Goal: Check status: Check status

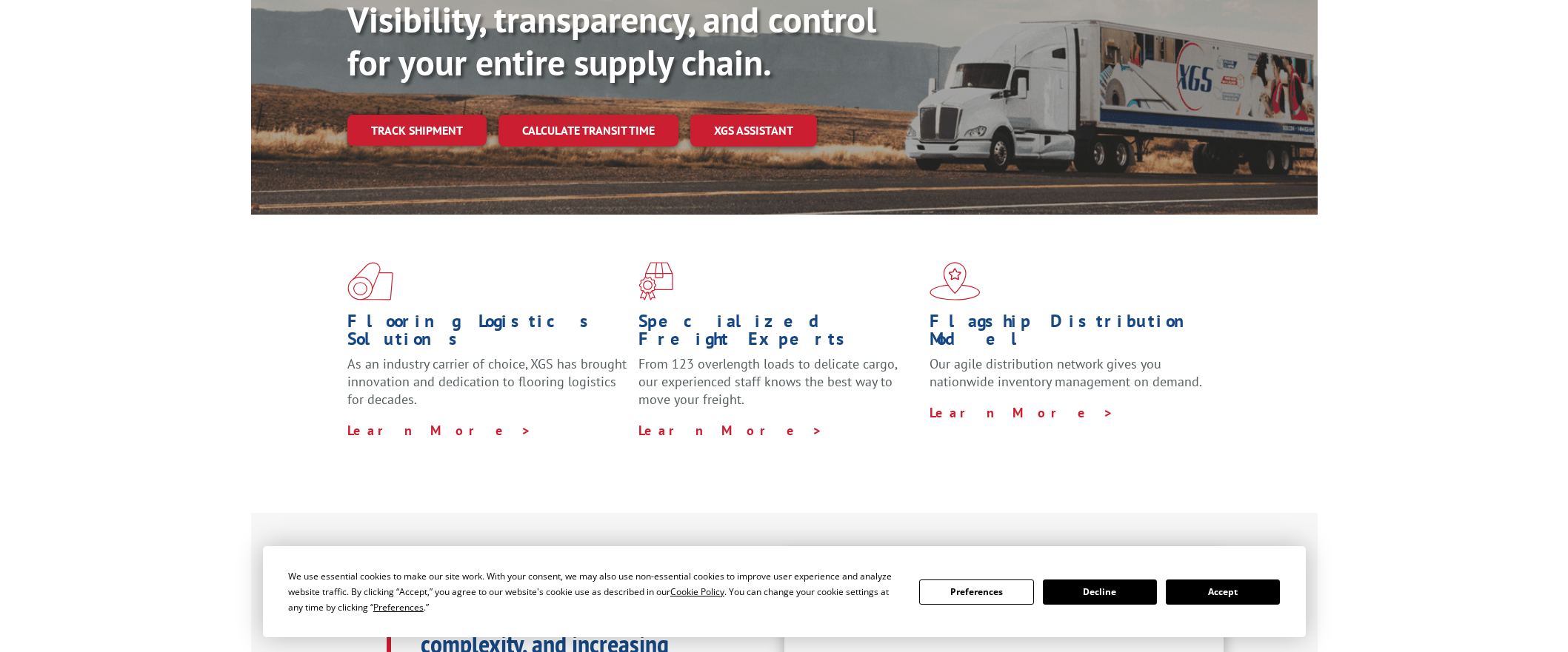
scroll to position [222, 0]
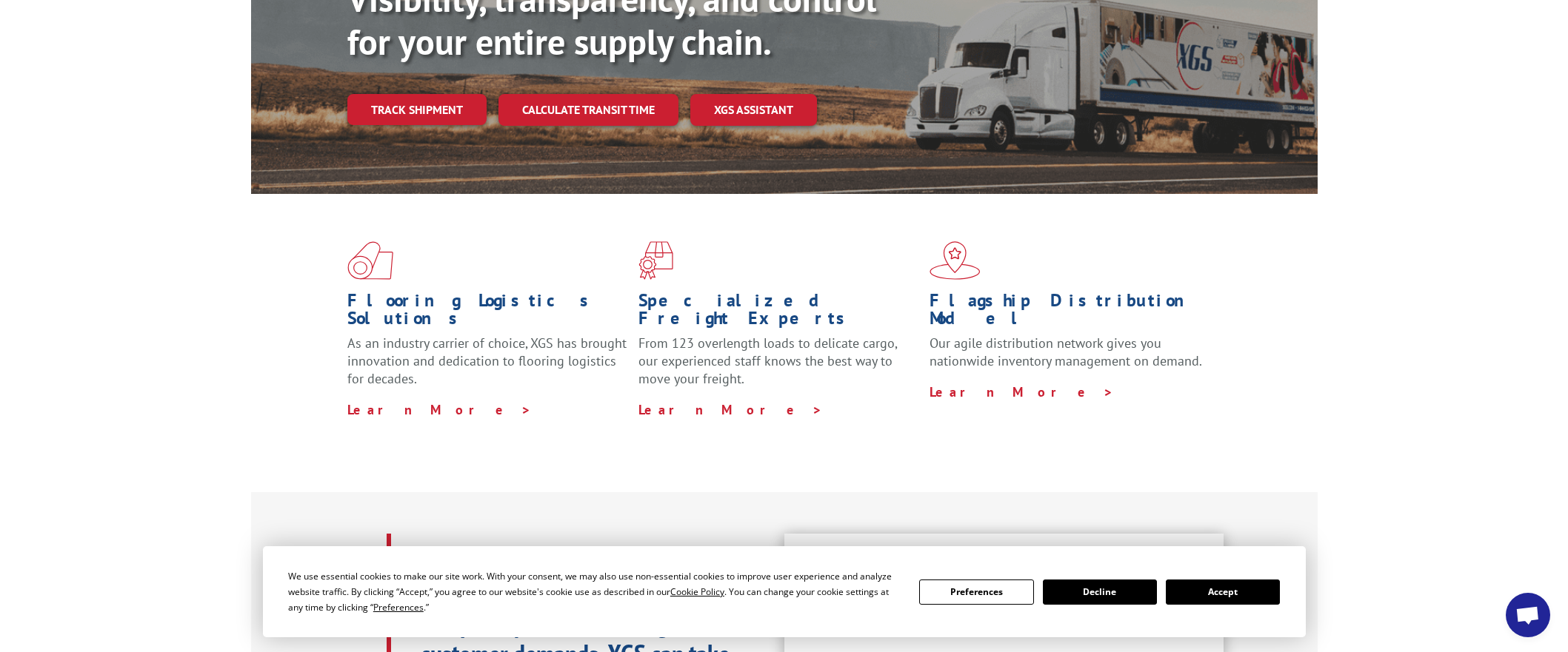
click at [1251, 590] on button "Accept" at bounding box center [1222, 592] width 114 height 25
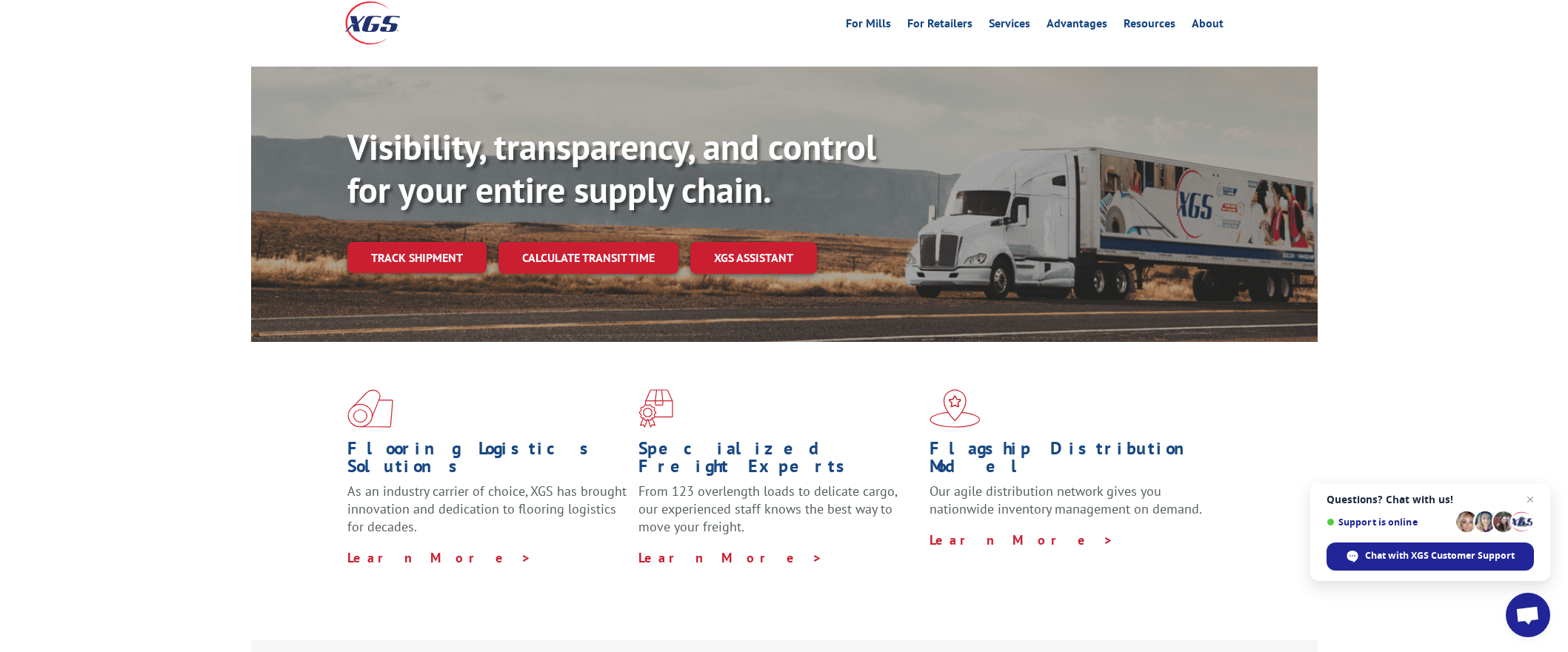
scroll to position [0, 0]
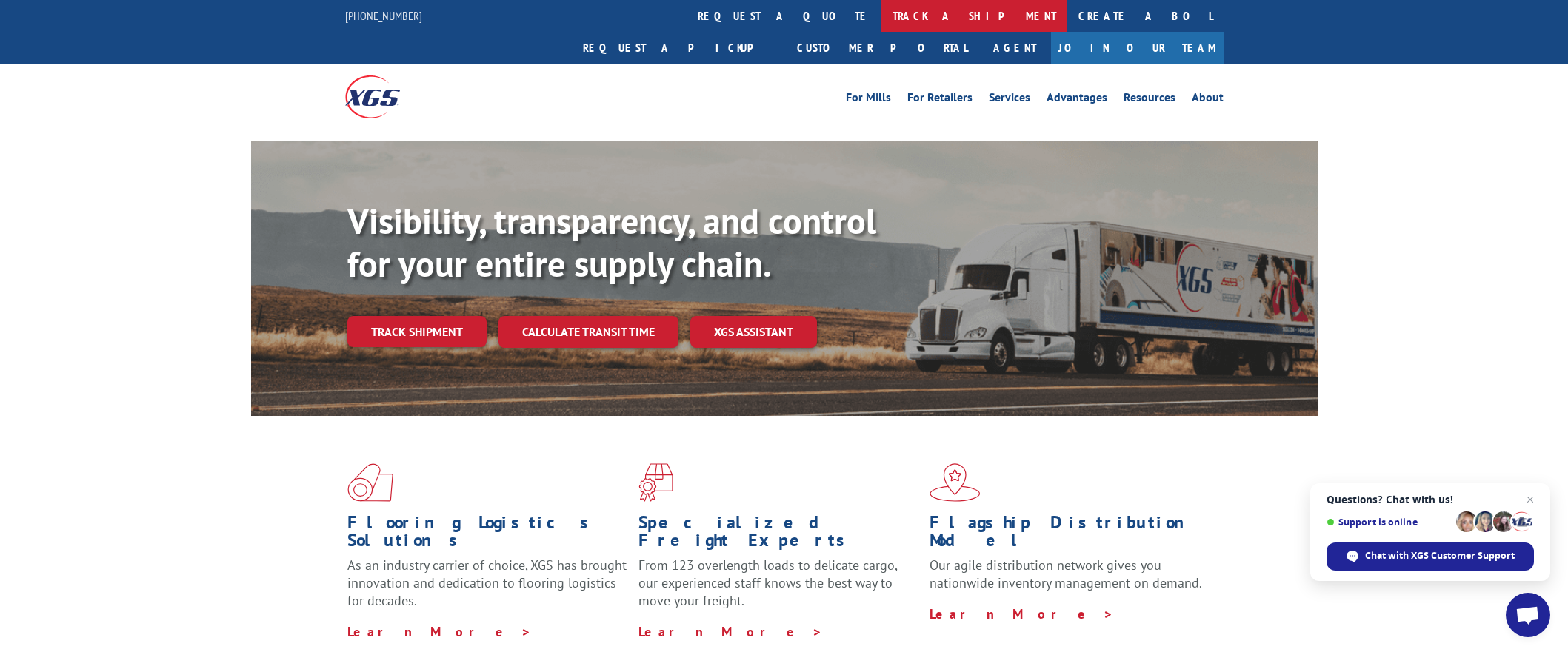
click at [881, 16] on link "track a shipment" at bounding box center [974, 16] width 186 height 32
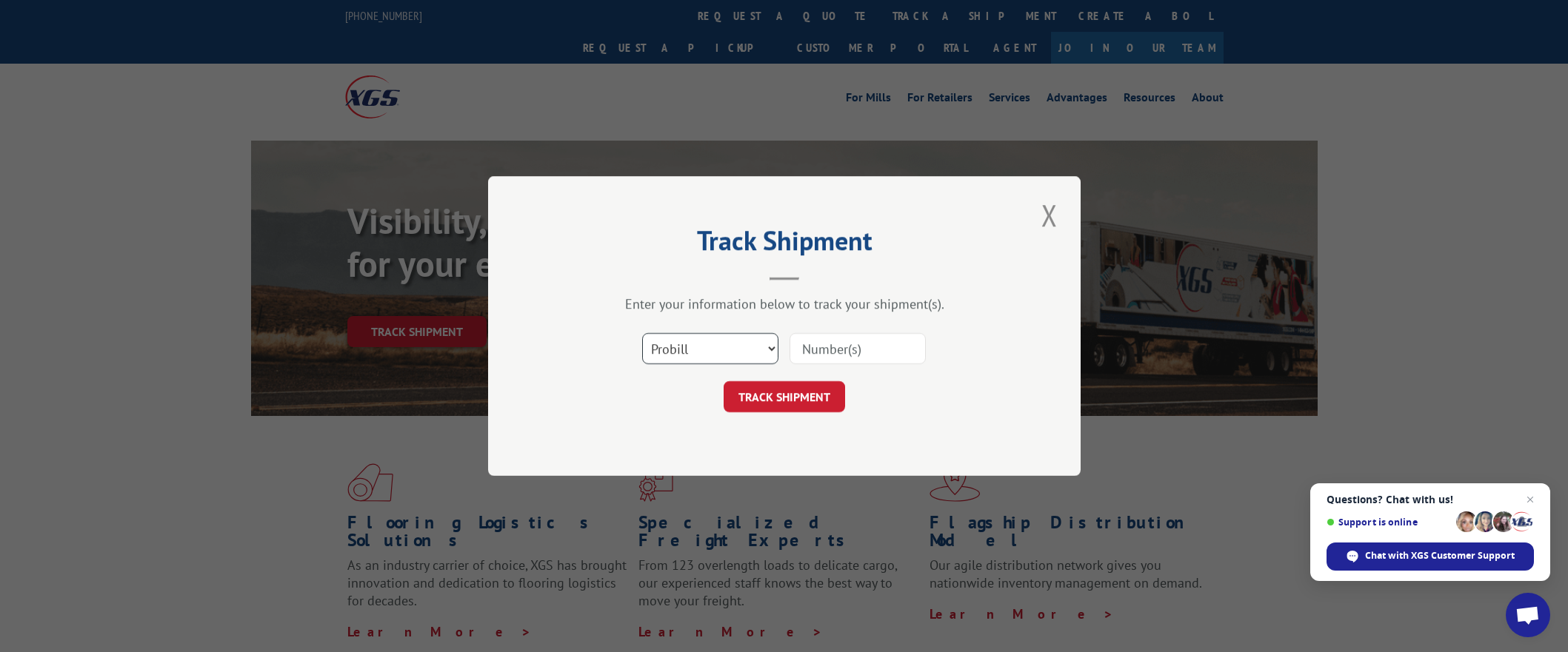
click at [760, 359] on select "Select category... Probill BOL PO" at bounding box center [710, 349] width 136 height 31
click at [857, 345] on input at bounding box center [857, 349] width 136 height 31
paste input "17340623"
type input "17340623"
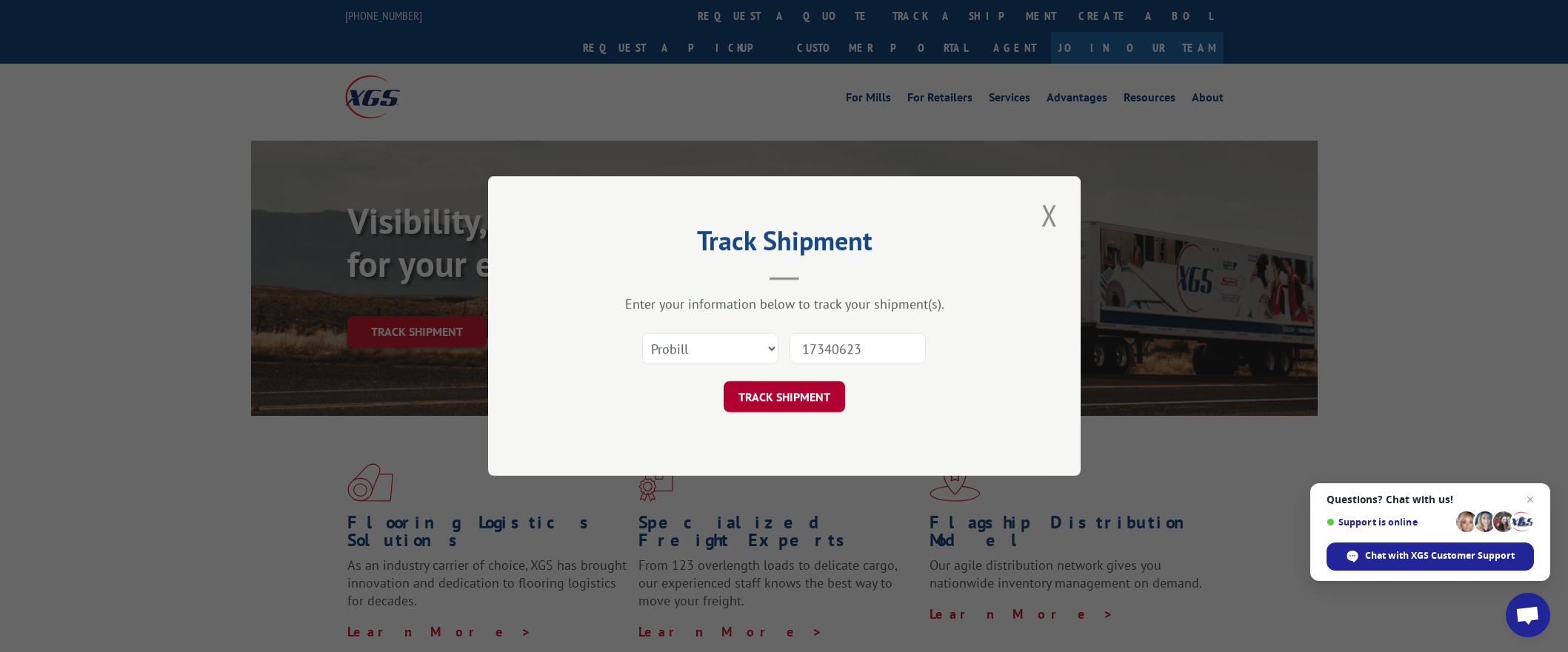
click at [798, 394] on button "TRACK SHIPMENT" at bounding box center [784, 397] width 121 height 31
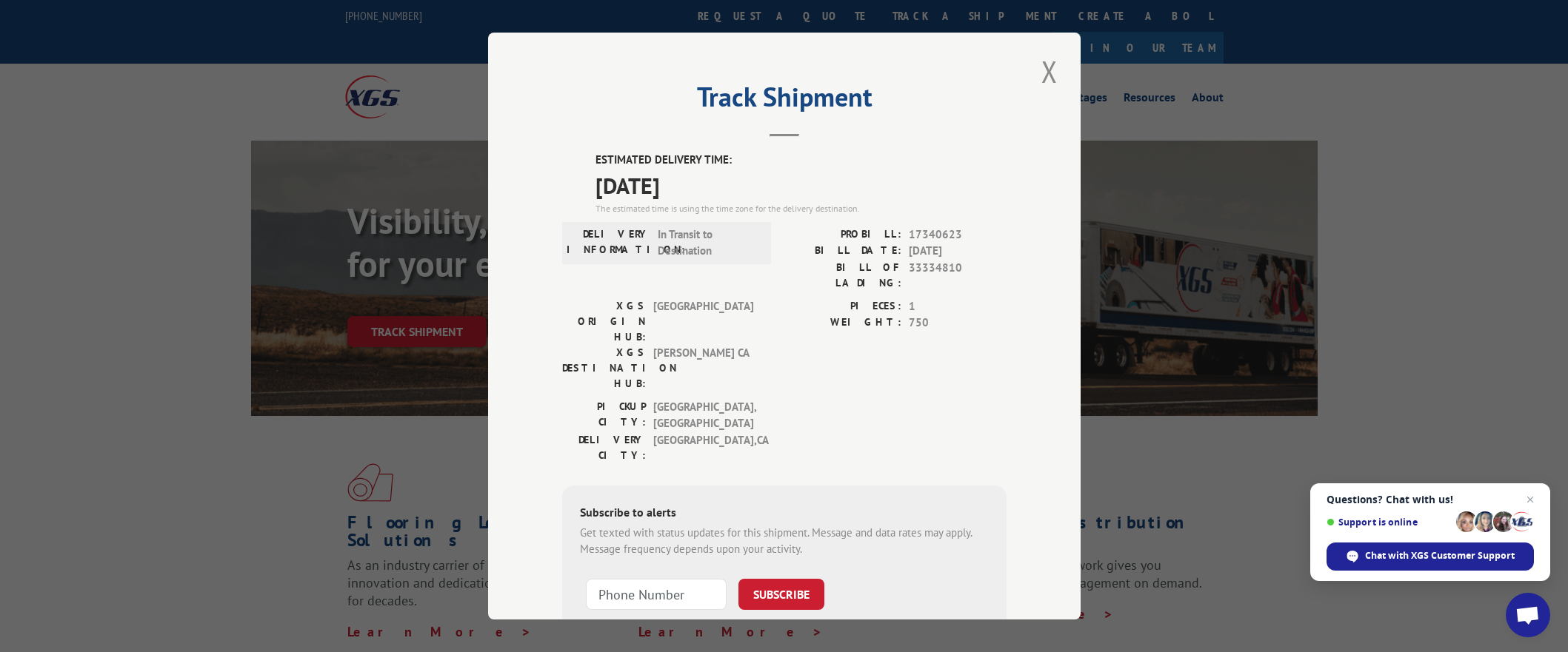
drag, startPoint x: 1034, startPoint y: 71, endPoint x: 1039, endPoint y: 99, distance: 28.4
click at [1037, 78] on button "Close modal" at bounding box center [1049, 71] width 25 height 40
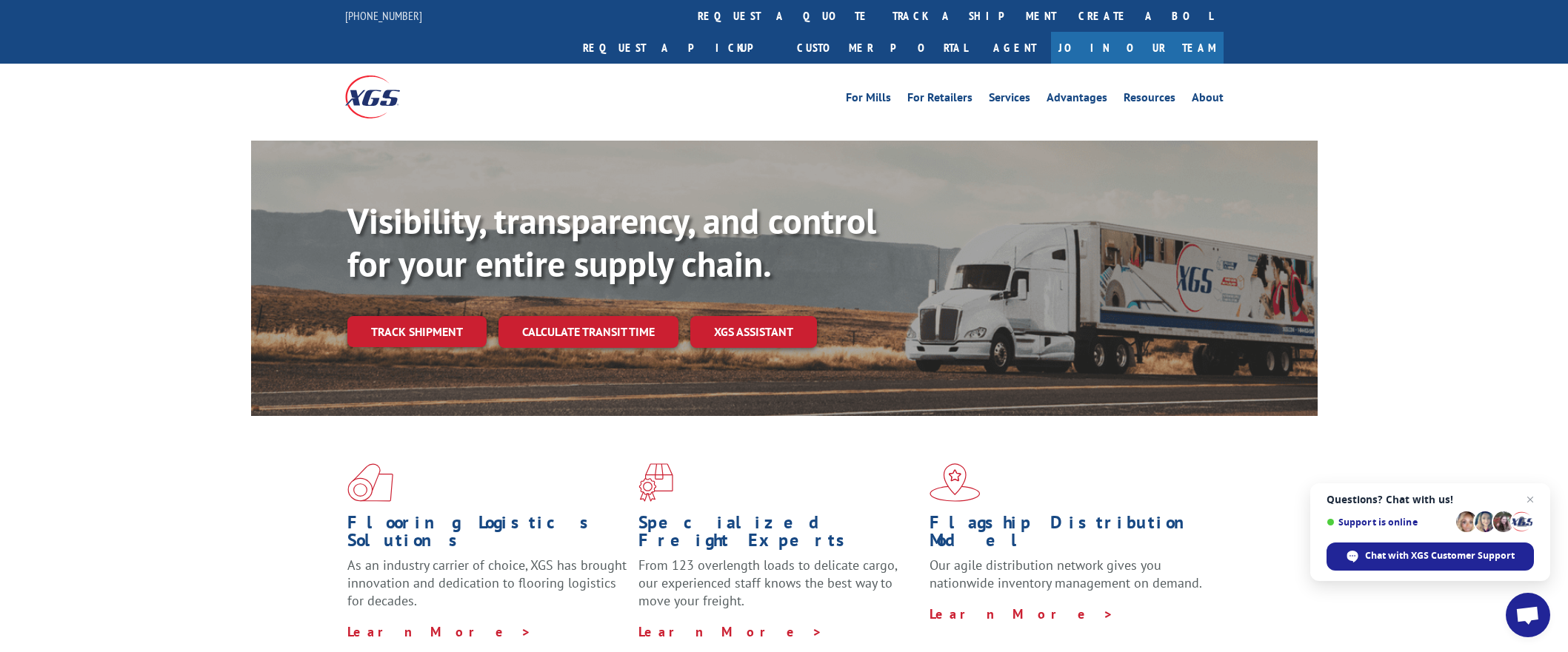
click at [1434, 220] on div "Visibility, transparency, and control for your entire supply chain. Track shipm…" at bounding box center [784, 293] width 1568 height 304
